Goal: Information Seeking & Learning: Learn about a topic

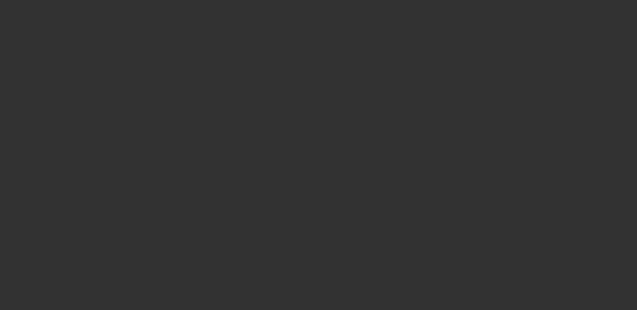
select select "0"
select select "6"
select select "0"
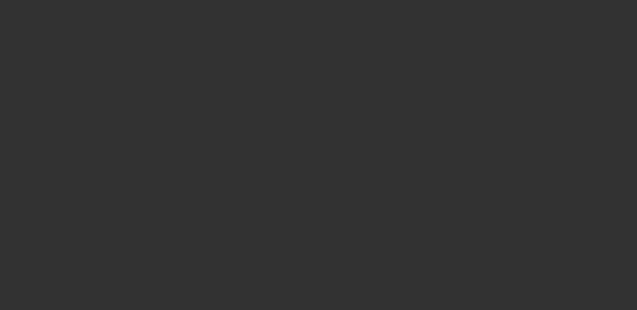
select select "0"
select select "6"
select select "0"
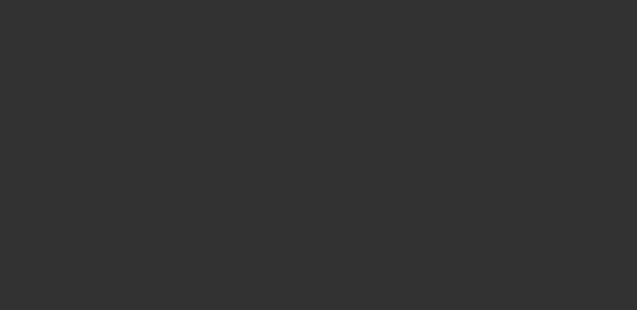
select select "0"
select select "6"
select select "0"
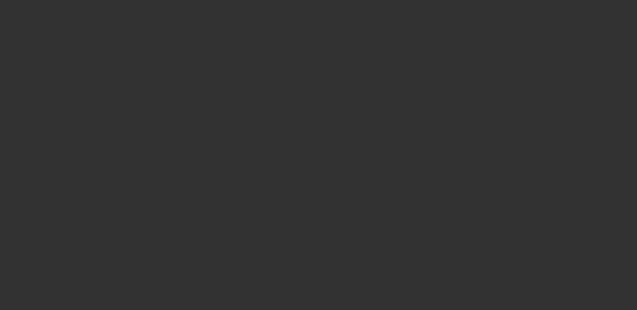
select select "6"
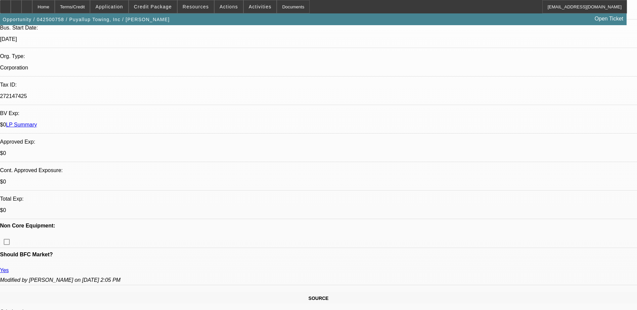
scroll to position [235, 0]
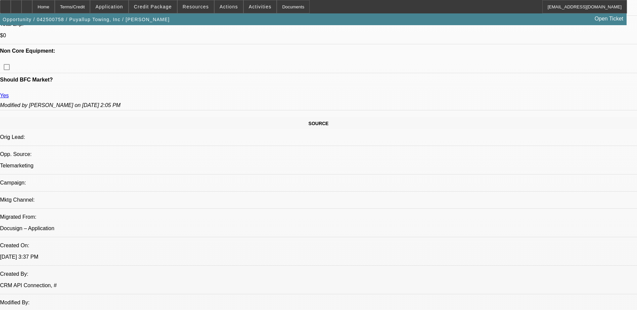
scroll to position [168, 0]
